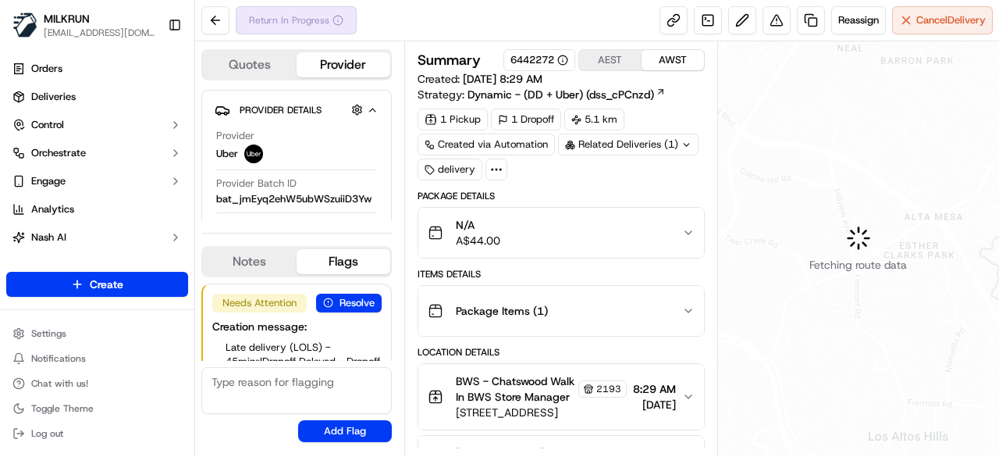
scroll to position [67, 0]
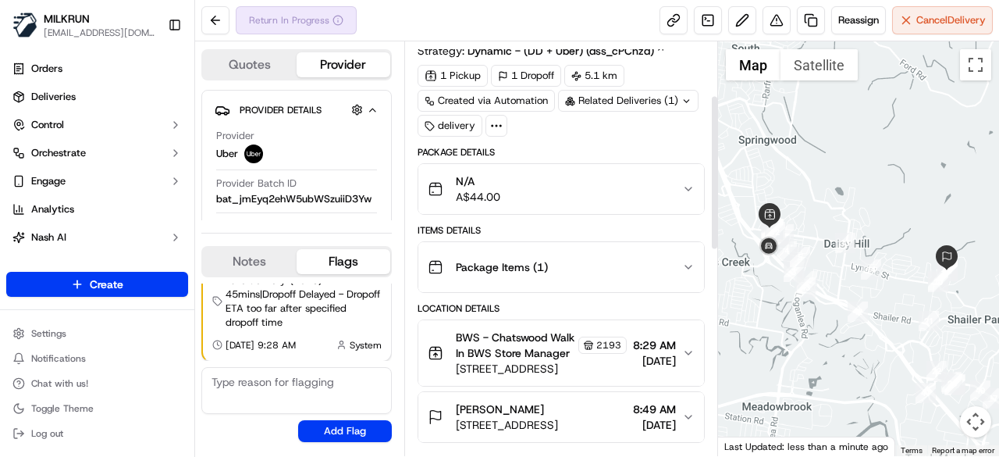
scroll to position [234, 0]
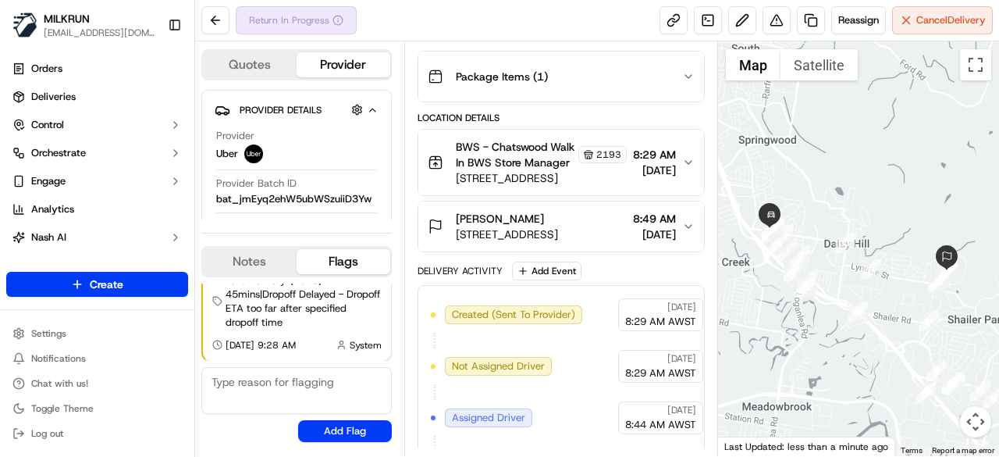
drag, startPoint x: 431, startPoint y: 13, endPoint x: 335, endPoint y: 20, distance: 96.2
click at [335, 20] on icon at bounding box center [338, 20] width 11 height 11
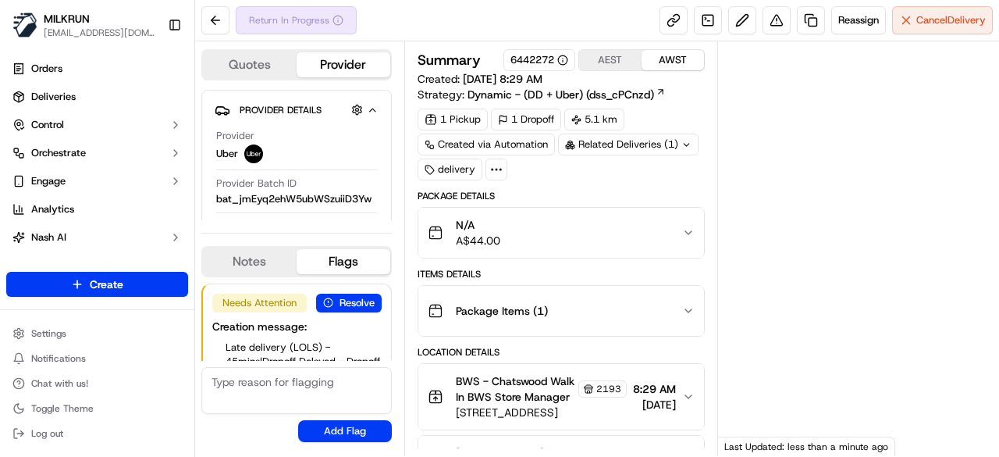
scroll to position [67, 0]
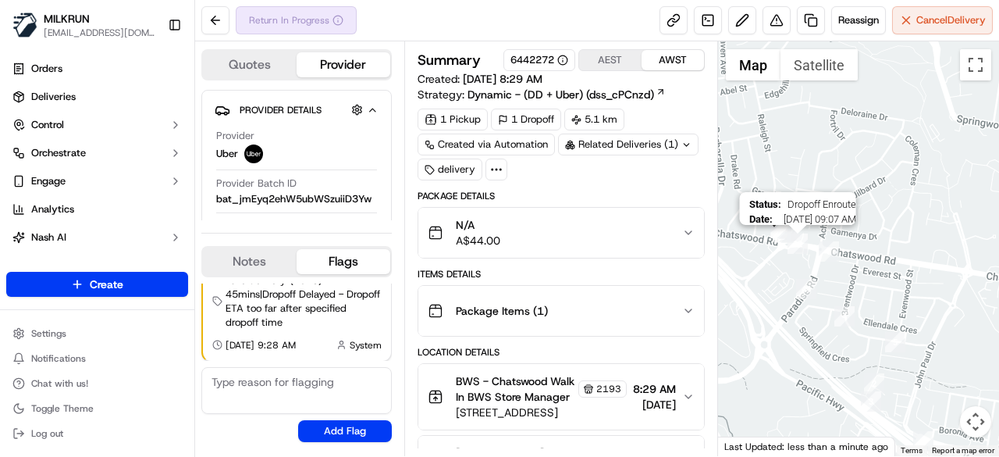
drag, startPoint x: 807, startPoint y: 340, endPoint x: 806, endPoint y: 247, distance: 92.9
click at [806, 247] on img "12" at bounding box center [798, 243] width 20 height 20
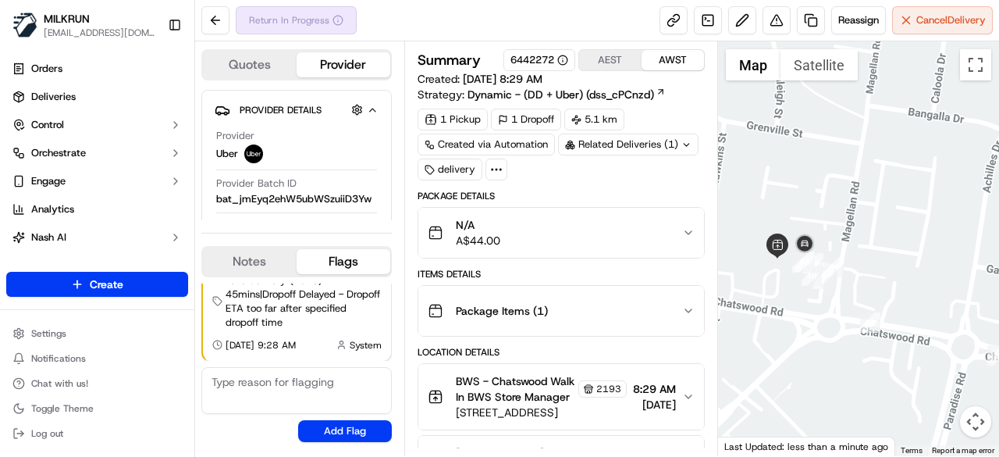
drag, startPoint x: 781, startPoint y: 218, endPoint x: 857, endPoint y: 316, distance: 124.1
click at [881, 329] on div at bounding box center [859, 248] width 282 height 414
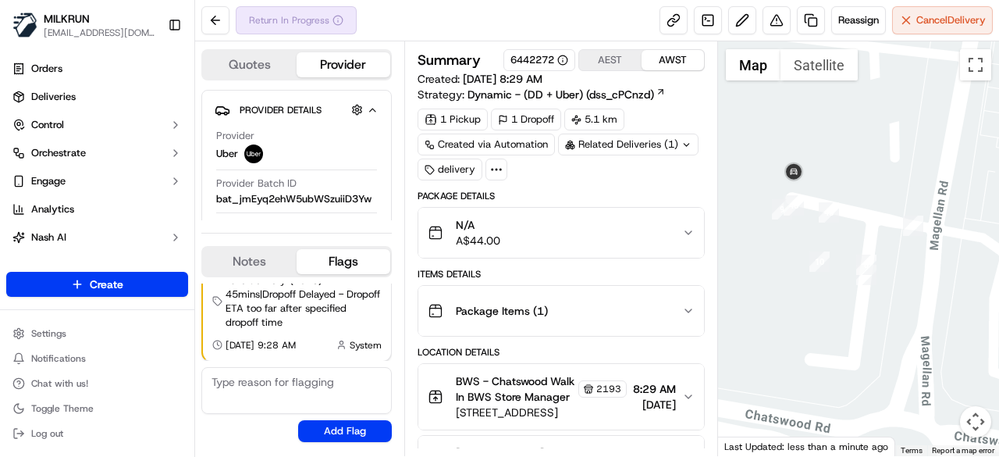
drag, startPoint x: 813, startPoint y: 295, endPoint x: 914, endPoint y: 333, distance: 108.2
click at [914, 333] on div at bounding box center [859, 248] width 282 height 414
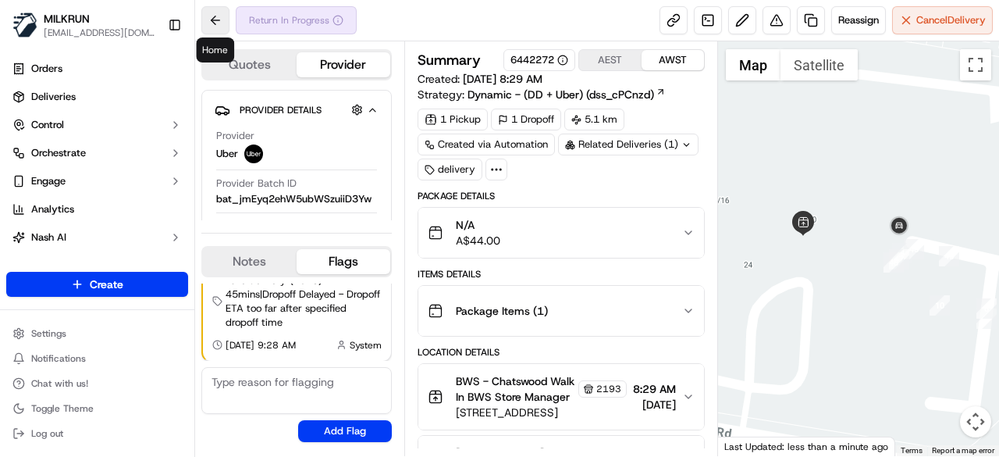
click at [211, 22] on button at bounding box center [215, 20] width 28 height 28
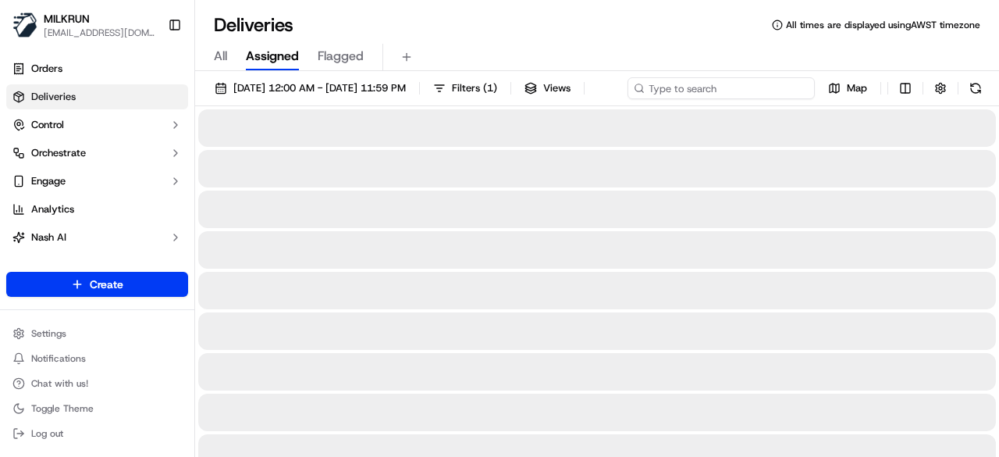
click at [749, 96] on div "22/09/2025 12:00 AM - 22/09/2025 11:59 PM Filters ( 1 ) Views Map" at bounding box center [597, 91] width 804 height 29
paste input "4fd37589-5eed-47fc-8eab-b1339db87b3e"
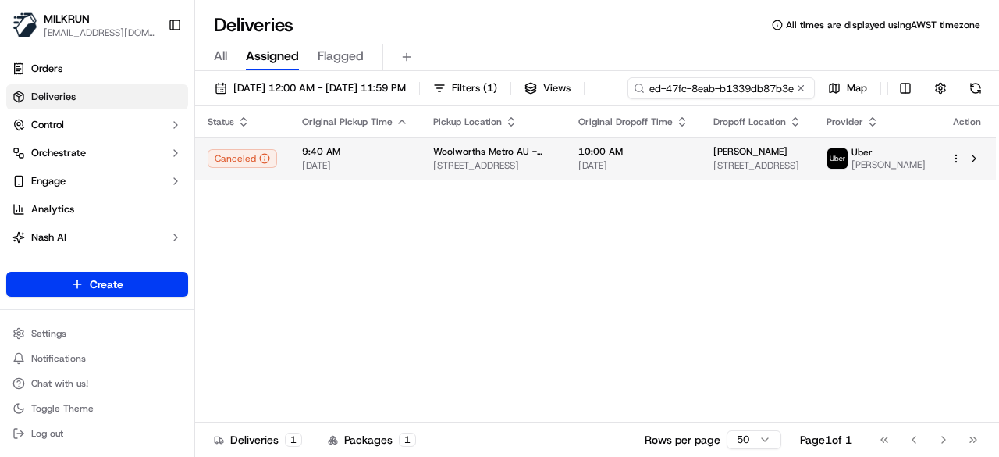
type input "4fd37589-5eed-47fc-8eab-b1339db87b3e"
click at [607, 191] on div "Status Original Pickup Time Pickup Location Original Dropoff Time Dropoff Locat…" at bounding box center [595, 264] width 801 height 316
click at [795, 164] on span "16 Mae Cres, Panania, NSW 2213, AU" at bounding box center [757, 165] width 88 height 12
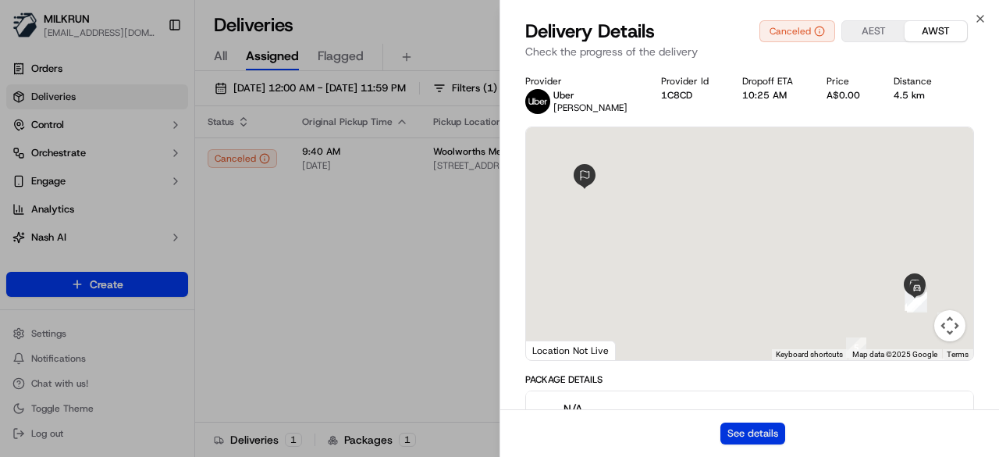
click at [763, 428] on button "See details" at bounding box center [752, 433] width 65 height 22
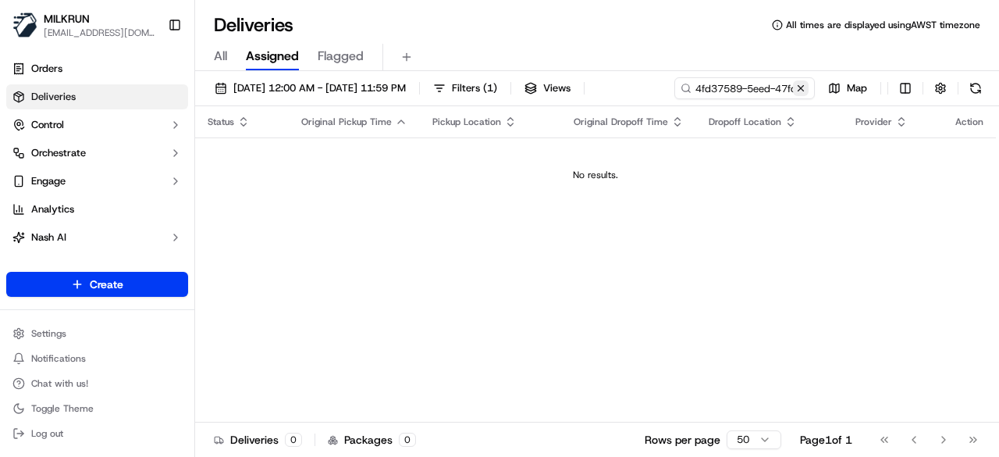
click at [800, 87] on button at bounding box center [801, 88] width 16 height 16
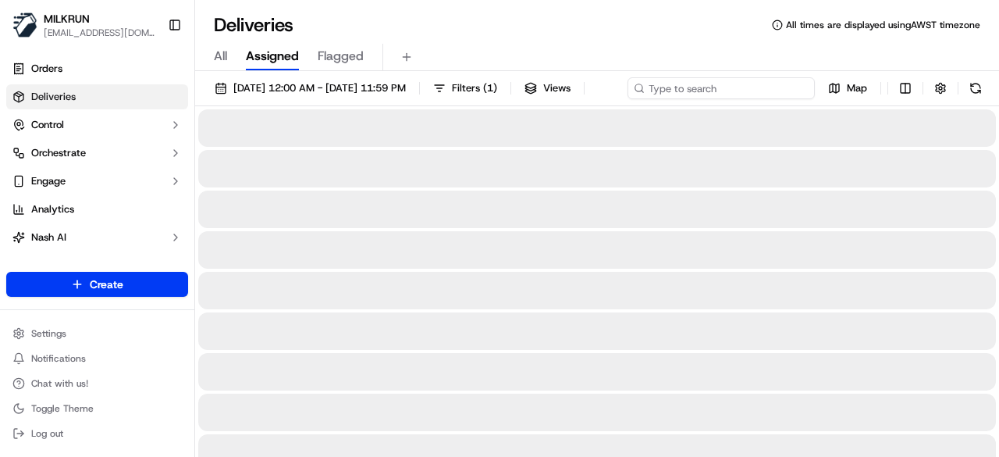
click at [721, 87] on div "22/09/2025 12:00 AM - 22/09/2025 11:59 PM Filters ( 1 ) Views Map" at bounding box center [597, 91] width 804 height 29
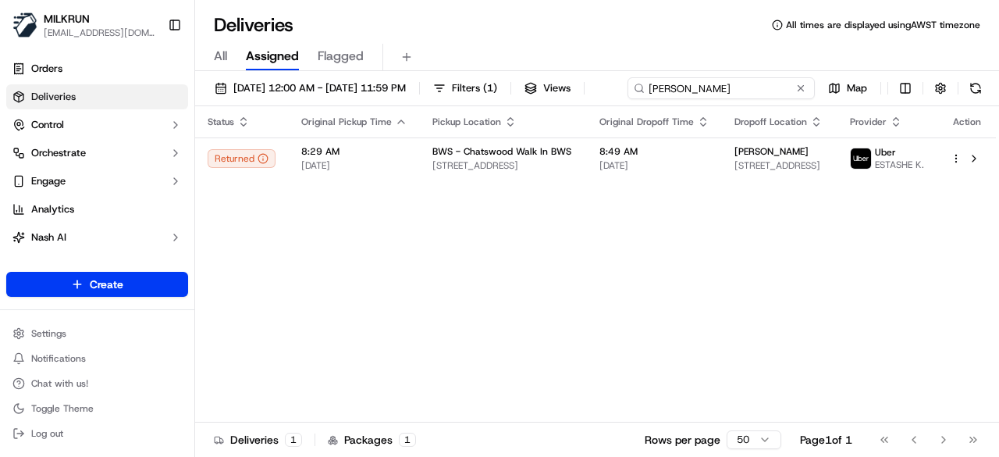
type input "[PERSON_NAME]"
click at [497, 190] on div "Status Original Pickup Time Pickup Location Original Dropoff Time Dropoff Locat…" at bounding box center [595, 264] width 801 height 316
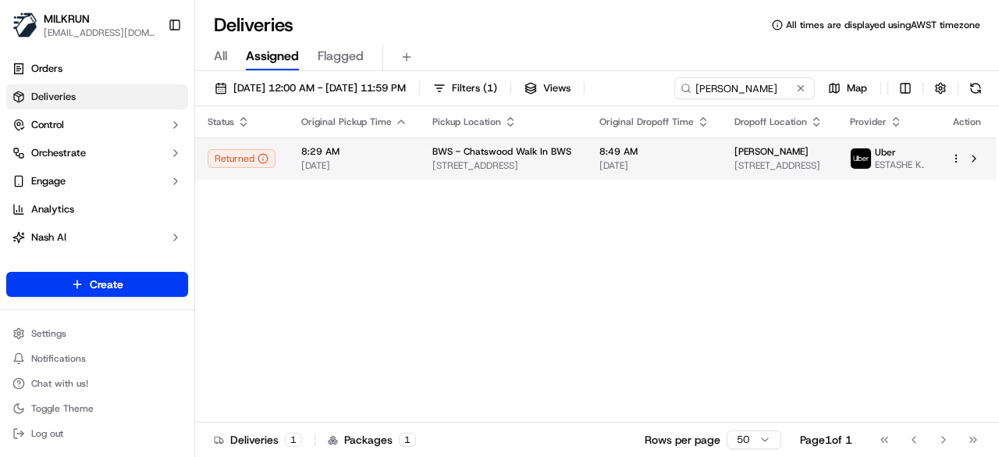
click at [493, 151] on span "BWS - Chatswood Walk In BWS" at bounding box center [501, 151] width 139 height 12
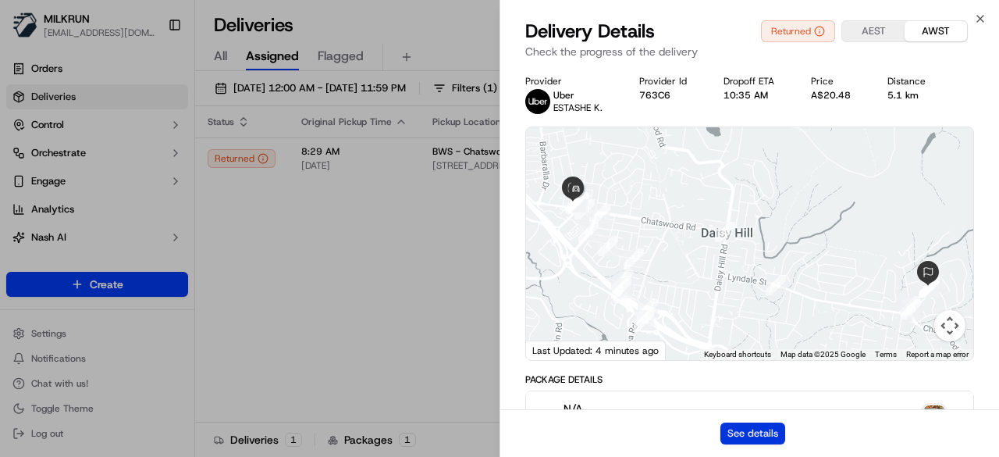
click at [743, 427] on button "See details" at bounding box center [752, 433] width 65 height 22
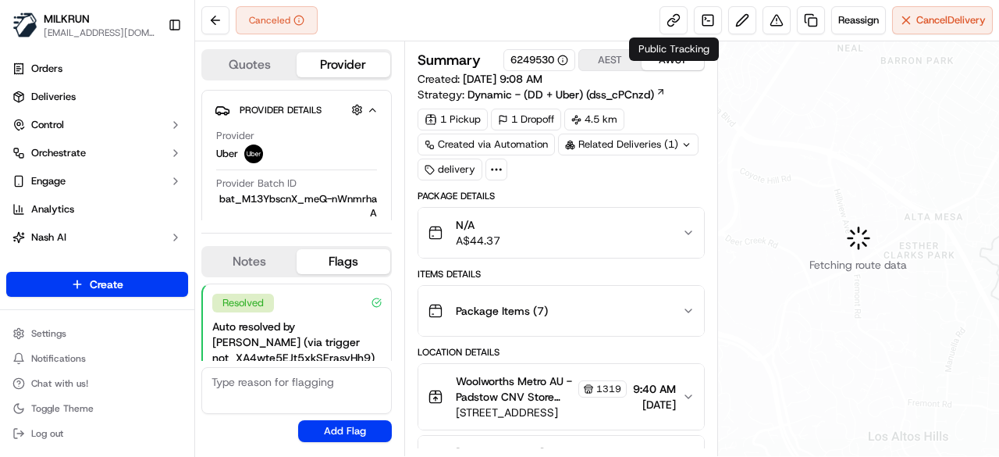
scroll to position [126, 0]
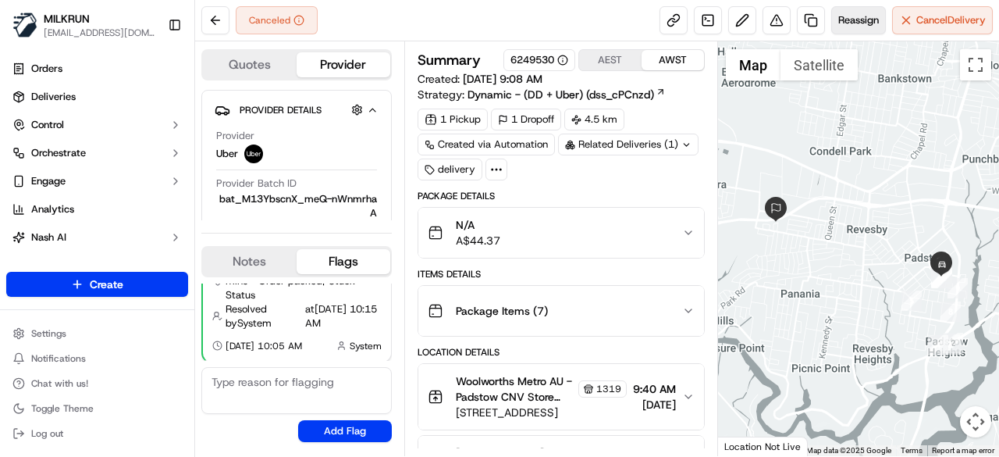
click at [844, 28] on button "Reassign" at bounding box center [858, 20] width 55 height 28
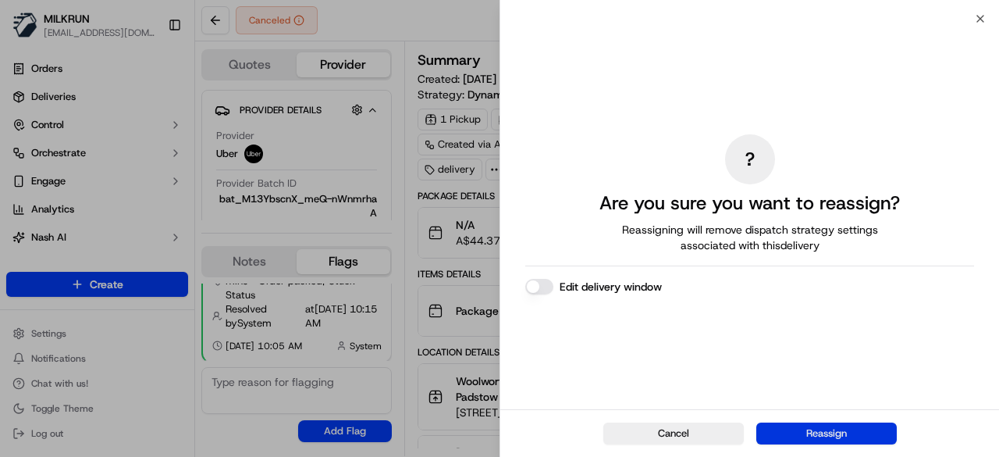
click at [824, 432] on button "Reassign" at bounding box center [826, 433] width 141 height 22
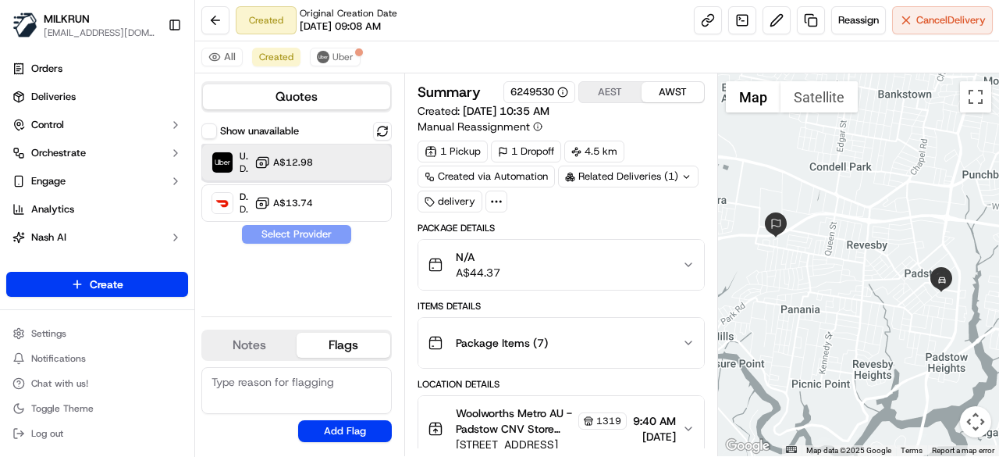
click at [240, 159] on span "Uber" at bounding box center [244, 156] width 9 height 12
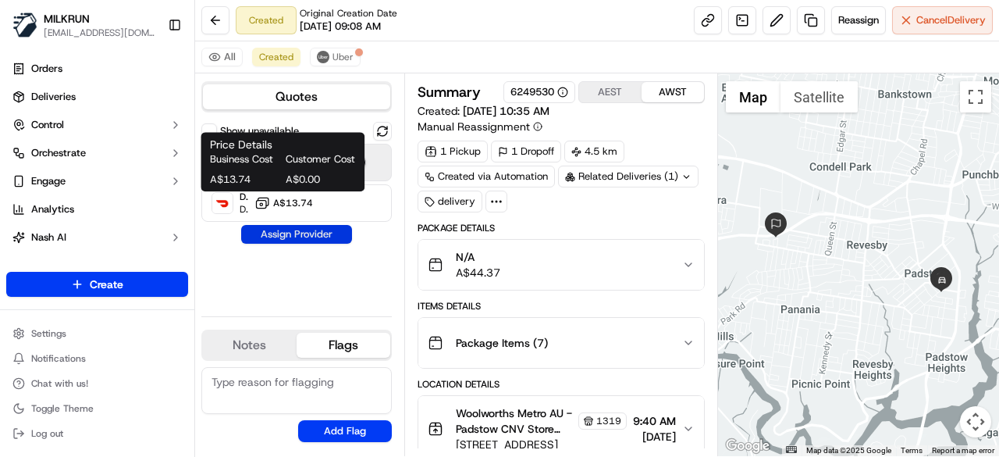
click at [322, 233] on button "Assign Provider" at bounding box center [296, 234] width 111 height 19
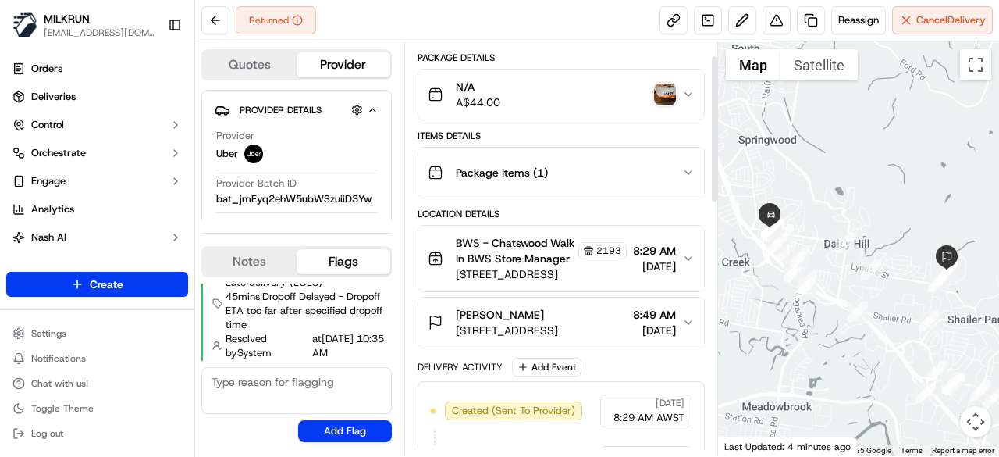
scroll to position [234, 0]
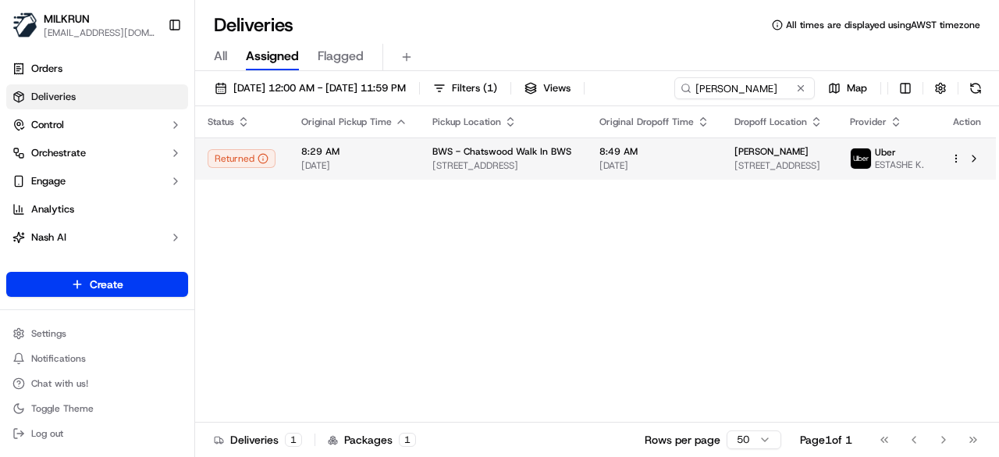
click at [628, 150] on span "8:49 AM" at bounding box center [654, 151] width 110 height 12
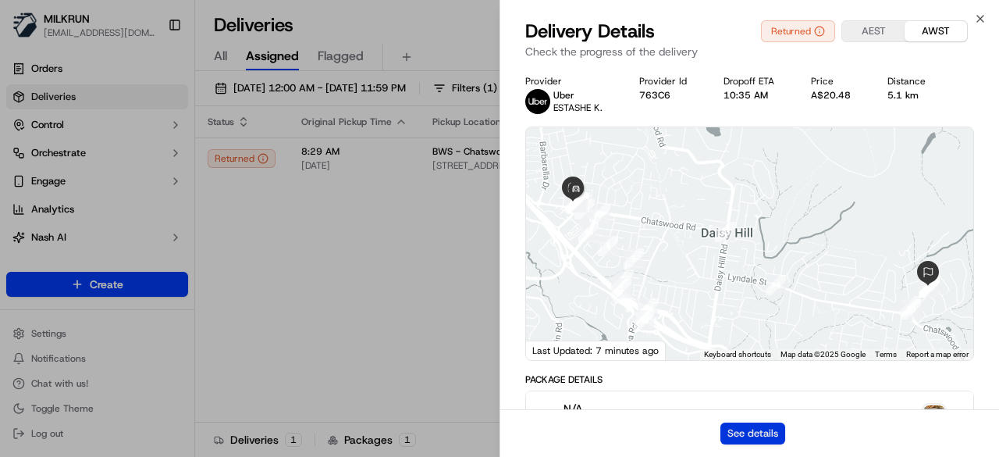
click at [764, 429] on button "See details" at bounding box center [752, 433] width 65 height 22
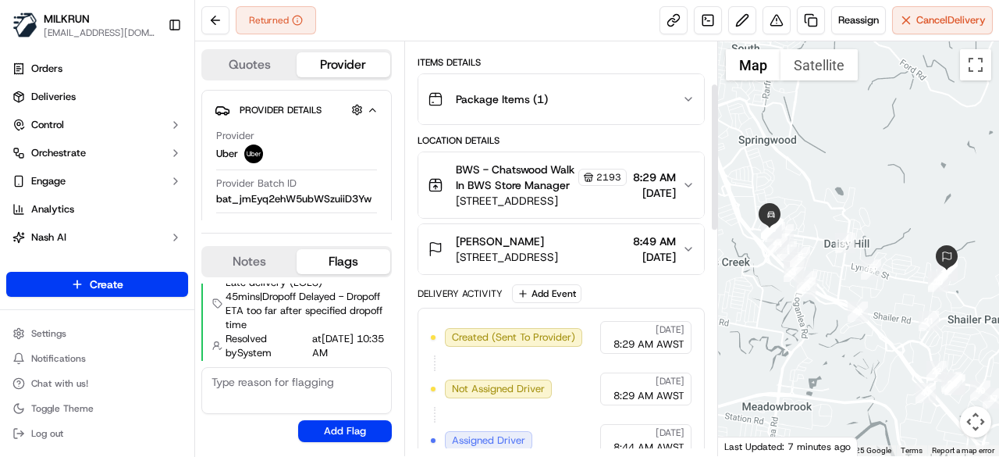
scroll to position [112, 0]
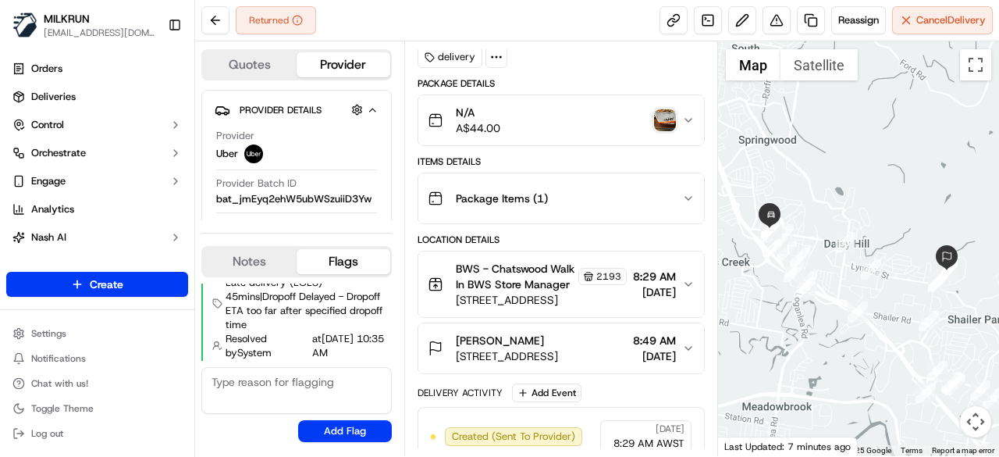
click at [665, 119] on img "button" at bounding box center [665, 120] width 22 height 22
